Goal: Task Accomplishment & Management: Complete application form

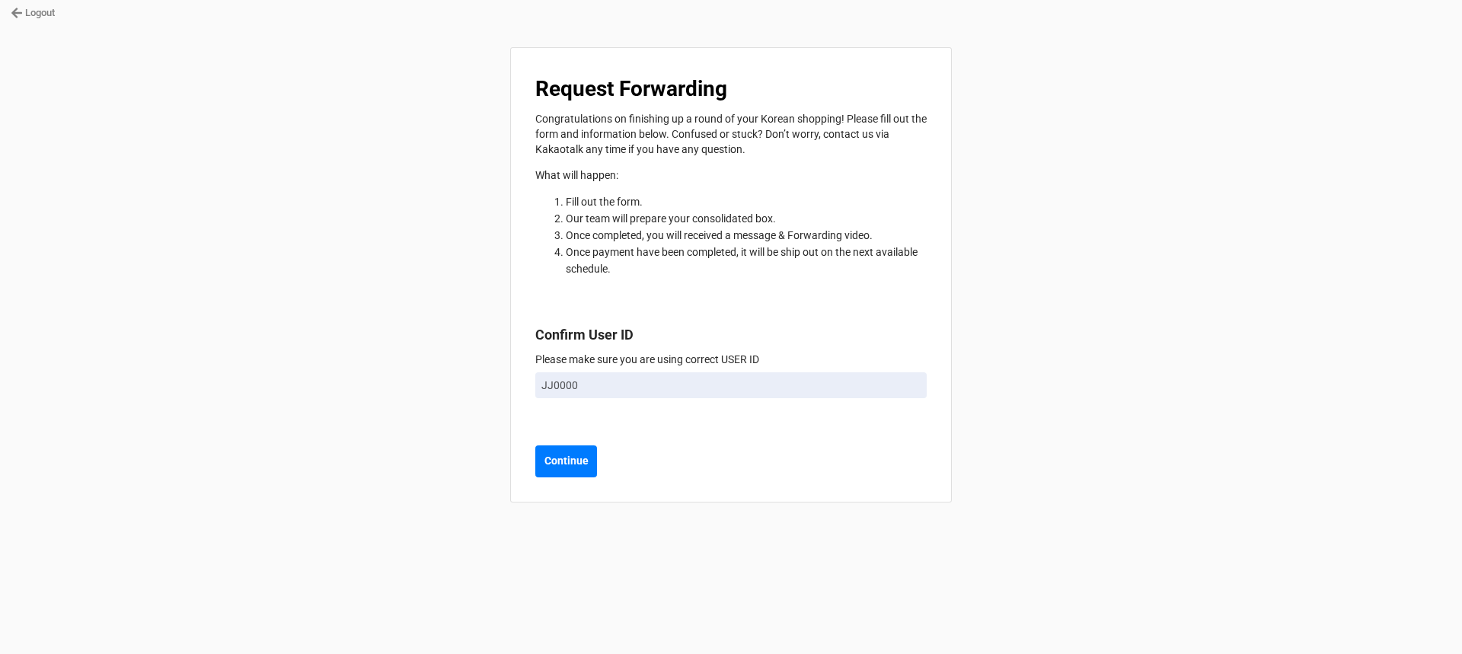
click at [37, 14] on link "Logout" at bounding box center [33, 12] width 44 height 15
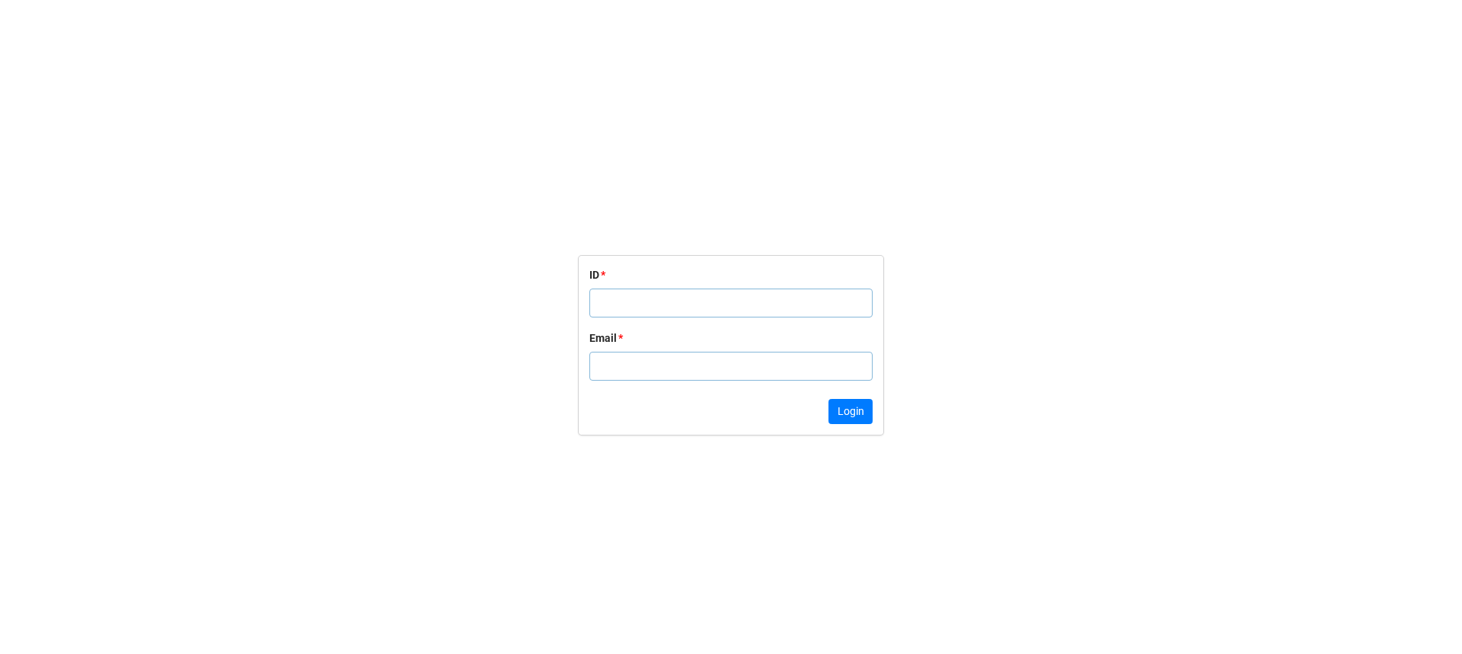
click at [645, 308] on input "text" at bounding box center [730, 303] width 283 height 29
click at [688, 303] on input "text" at bounding box center [730, 303] width 283 height 29
paste input "KM9244"
type input "KM9244"
click at [785, 372] on input "text" at bounding box center [730, 366] width 283 height 29
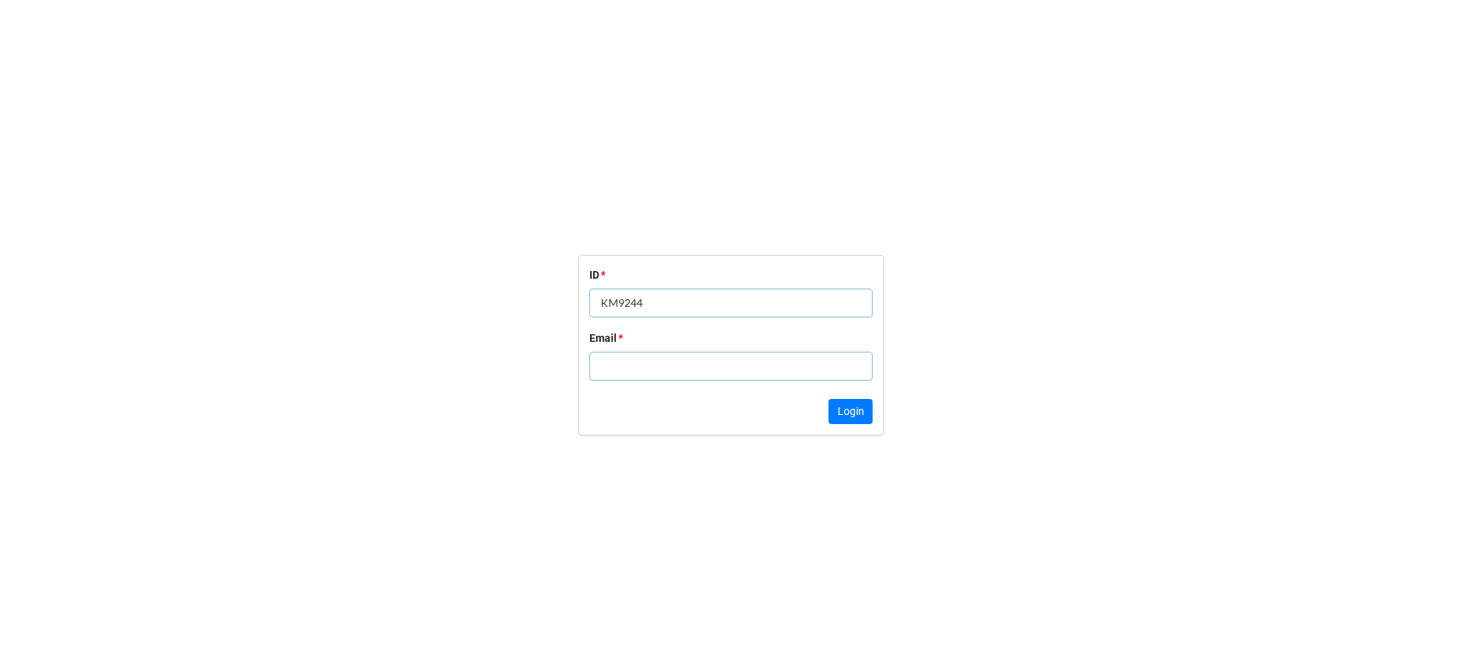
paste input "[EMAIL_ADDRESS][DOMAIN_NAME]"
type input "[EMAIL_ADDRESS][DOMAIN_NAME]"
click at [873, 409] on div "ID * KM9244 Email * [EMAIL_ADDRESS][DOMAIN_NAME] Login" at bounding box center [731, 346] width 305 height 180
click at [859, 413] on button "Login" at bounding box center [850, 412] width 44 height 26
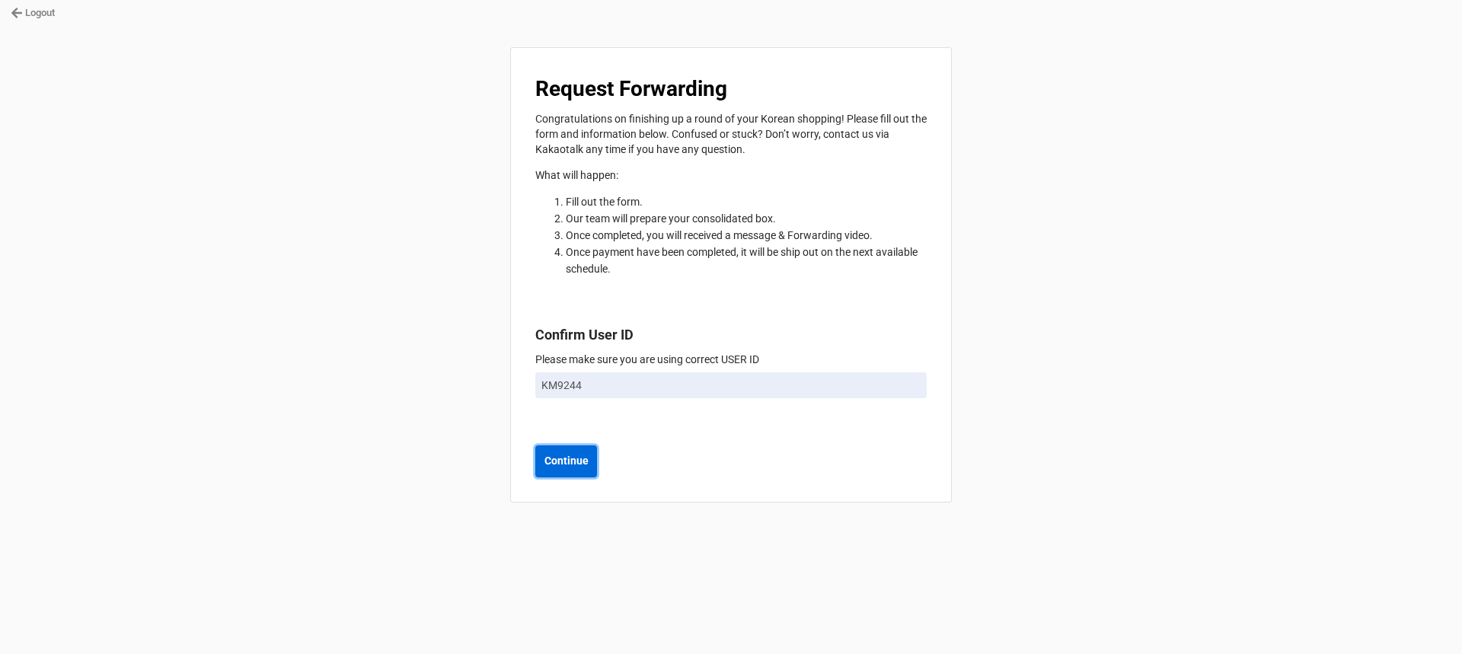
click at [573, 467] on b "Continue" at bounding box center [566, 461] width 44 height 16
